Goal: Task Accomplishment & Management: Manage account settings

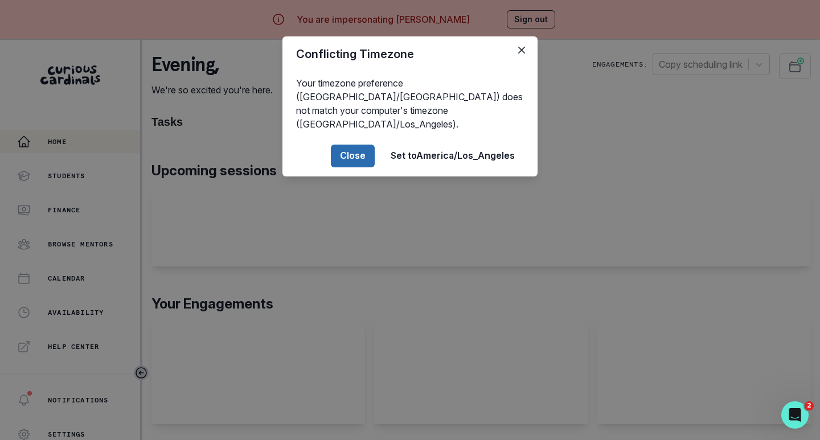
click at [351, 145] on button "Close" at bounding box center [353, 156] width 44 height 23
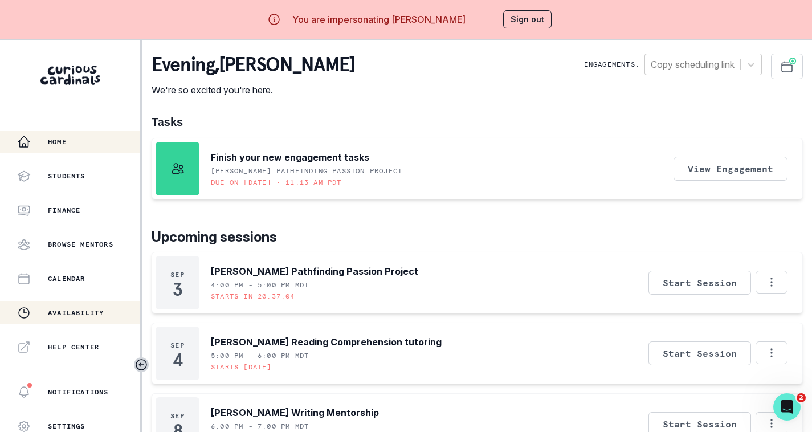
click at [55, 305] on button "Availability" at bounding box center [70, 312] width 140 height 23
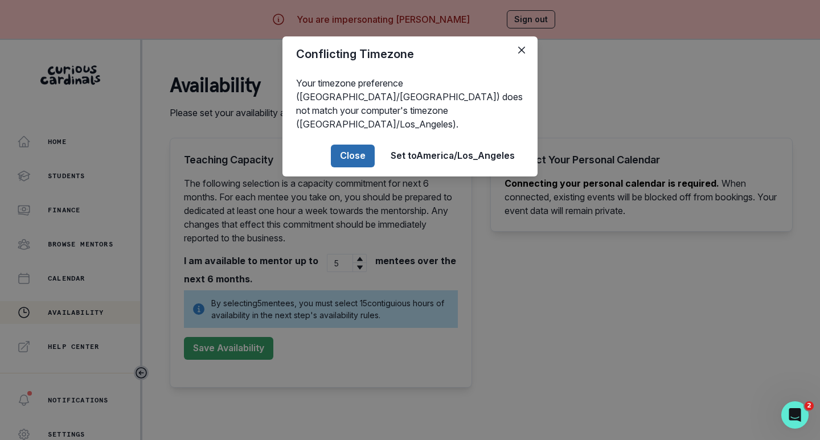
click at [336, 145] on button "Close" at bounding box center [353, 156] width 44 height 23
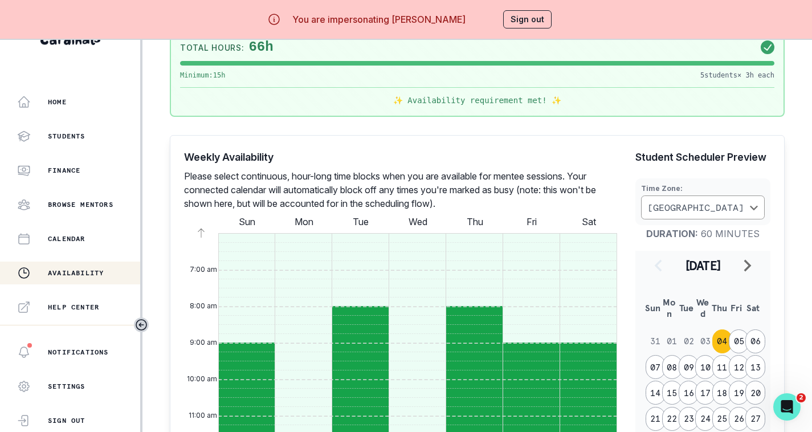
scroll to position [399, 0]
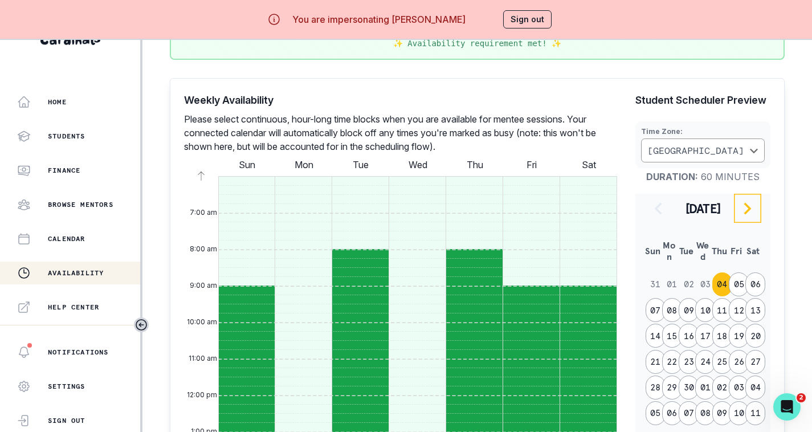
click at [748, 210] on icon "navigate to next month" at bounding box center [747, 209] width 7 height 12
click at [653, 207] on icon "navigate to previous month" at bounding box center [658, 209] width 14 height 14
click at [685, 300] on button "09" at bounding box center [688, 310] width 20 height 24
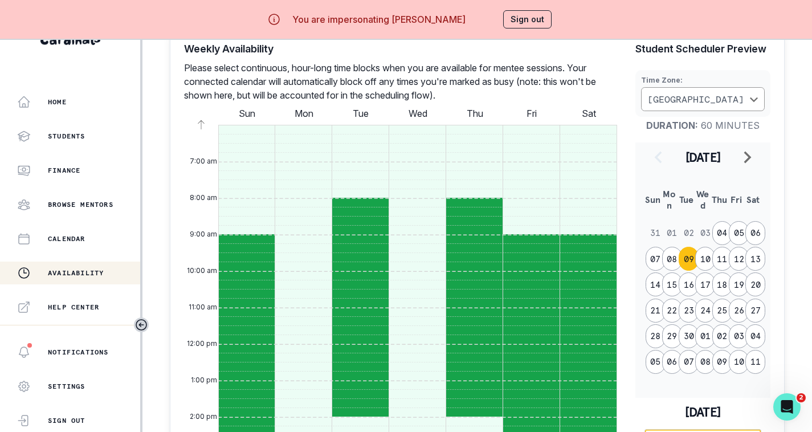
scroll to position [439, 0]
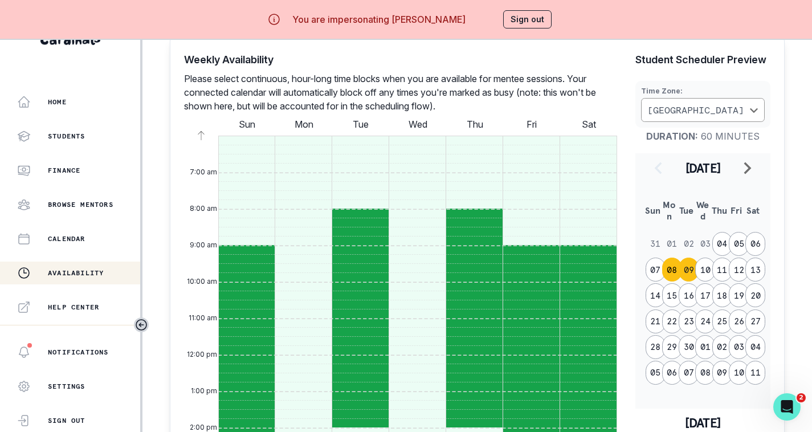
click at [673, 259] on button "08" at bounding box center [672, 269] width 20 height 24
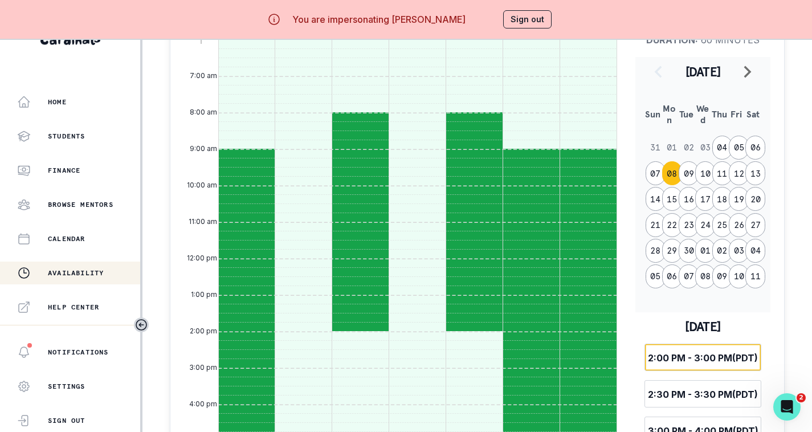
scroll to position [525, 0]
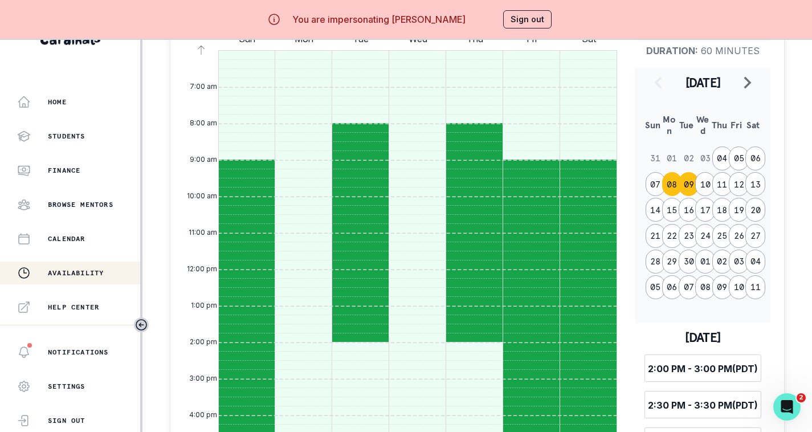
click at [689, 172] on button "09" at bounding box center [688, 184] width 20 height 24
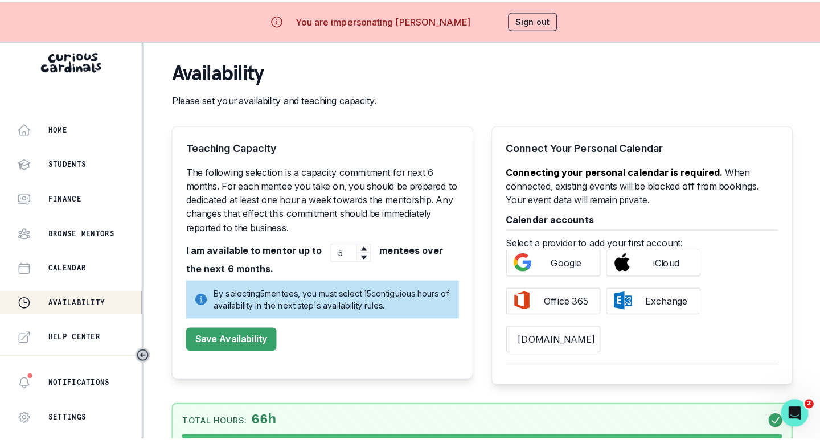
scroll to position [0, 0]
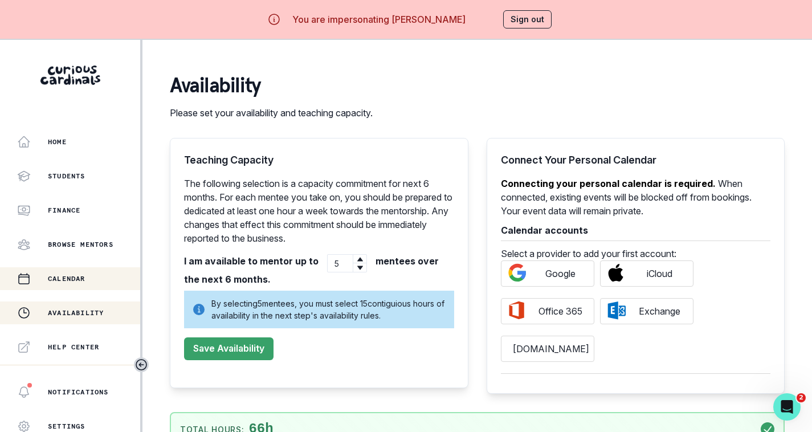
click at [73, 275] on p "Calendar" at bounding box center [67, 278] width 38 height 9
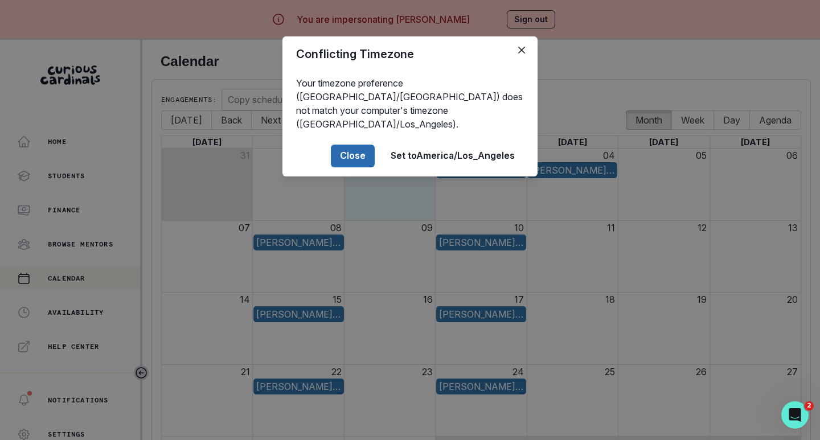
click at [342, 145] on button "Close" at bounding box center [353, 156] width 44 height 23
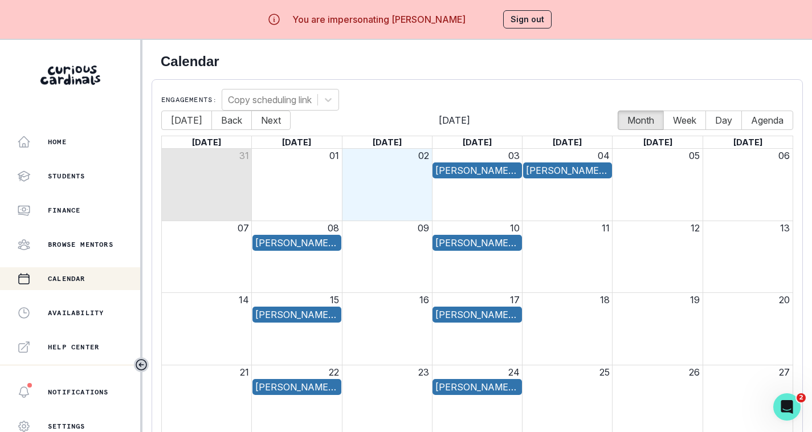
click at [540, 22] on button "Sign out" at bounding box center [527, 19] width 48 height 18
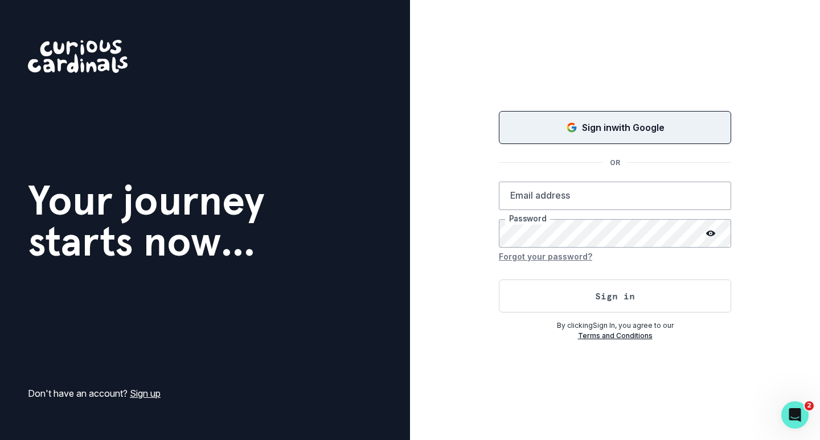
click at [594, 138] on button "Sign in with Google" at bounding box center [615, 127] width 232 height 33
